Goal: Transaction & Acquisition: Purchase product/service

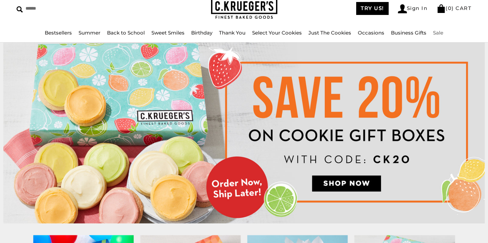
click at [442, 30] on link "Sale" at bounding box center [438, 32] width 10 height 6
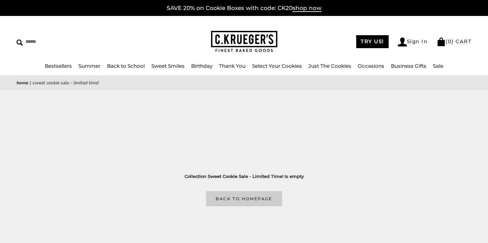
click at [233, 194] on link "Back to homepage" at bounding box center [244, 198] width 76 height 15
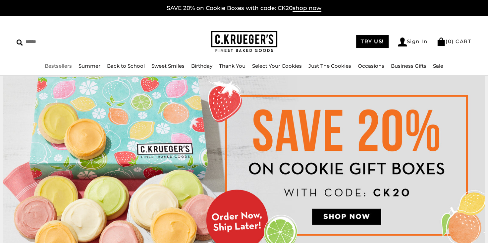
click at [60, 64] on link "Bestsellers" at bounding box center [58, 66] width 27 height 6
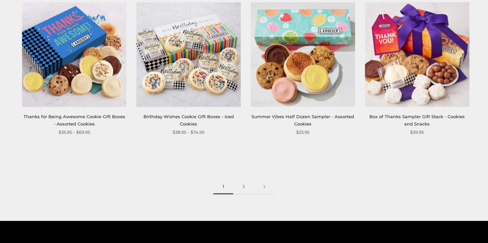
scroll to position [895, 0]
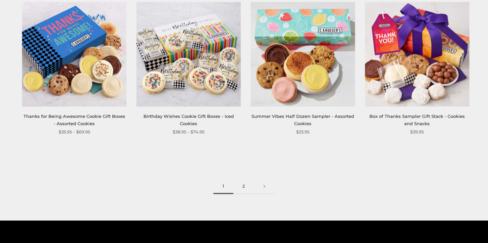
click at [244, 187] on link "2" at bounding box center [243, 186] width 21 height 15
